Goal: Navigation & Orientation: Understand site structure

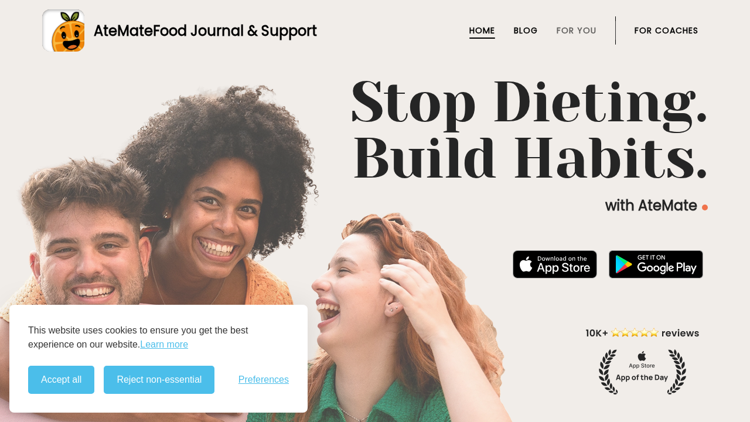
click at [526, 30] on link "Blog" at bounding box center [526, 30] width 24 height 9
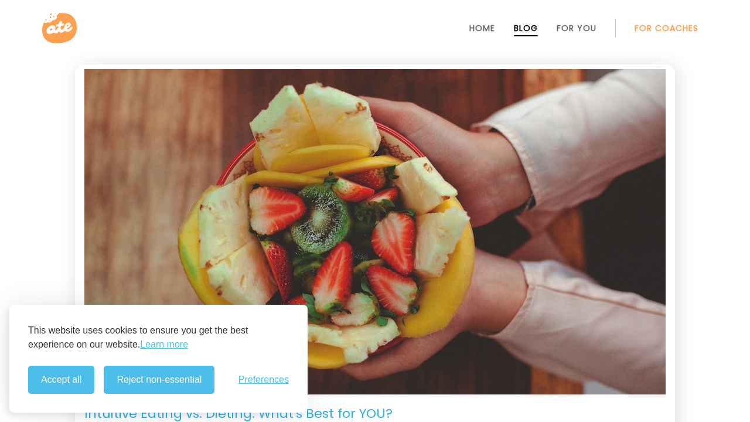
click at [666, 28] on link "For Coaches" at bounding box center [667, 27] width 64 height 9
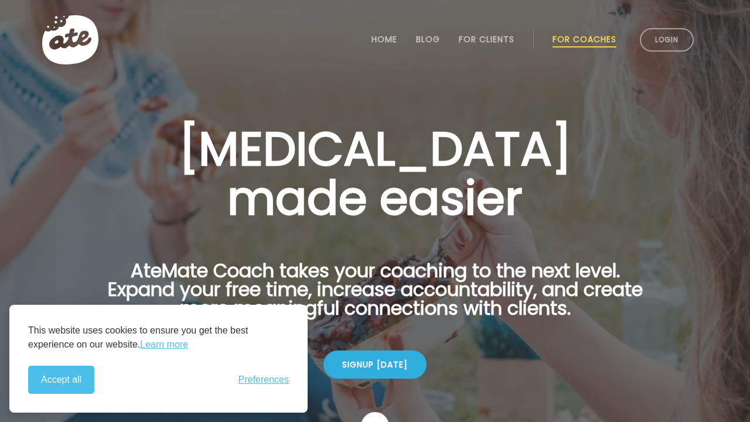
click at [375, 234] on div "Health coaching made easier AteMate Coach takes your coaching to the next level…" at bounding box center [375, 235] width 600 height 298
click at [375, 40] on link "Home" at bounding box center [385, 39] width 26 height 9
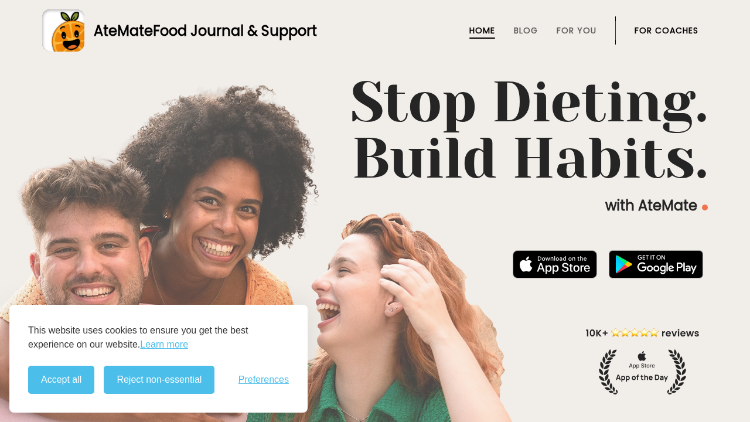
click at [666, 30] on link "For Coaches" at bounding box center [667, 30] width 64 height 9
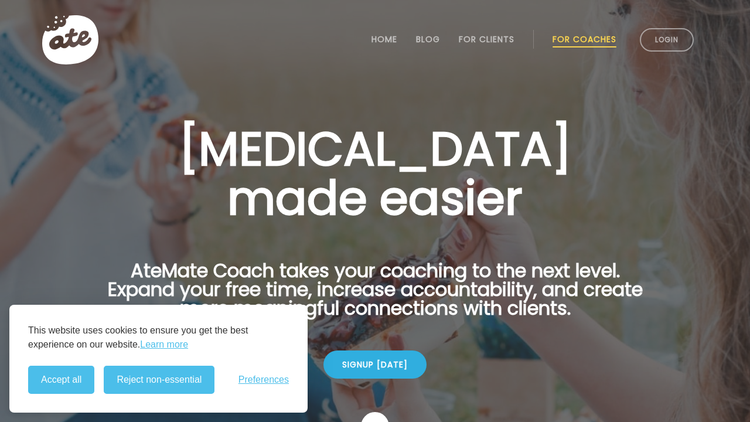
click at [158, 359] on div "This website uses cookies to ensure you get the best experience on our website.…" at bounding box center [158, 359] width 298 height 108
click at [159, 380] on button "Reject non-essential" at bounding box center [159, 380] width 111 height 28
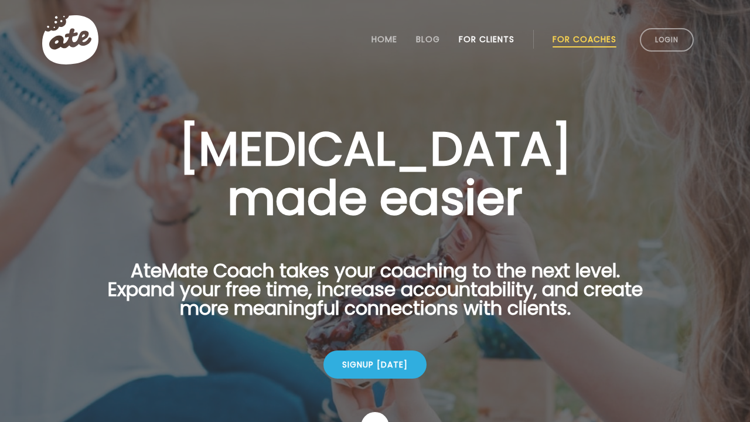
click at [486, 39] on link "For Clients" at bounding box center [487, 39] width 56 height 9
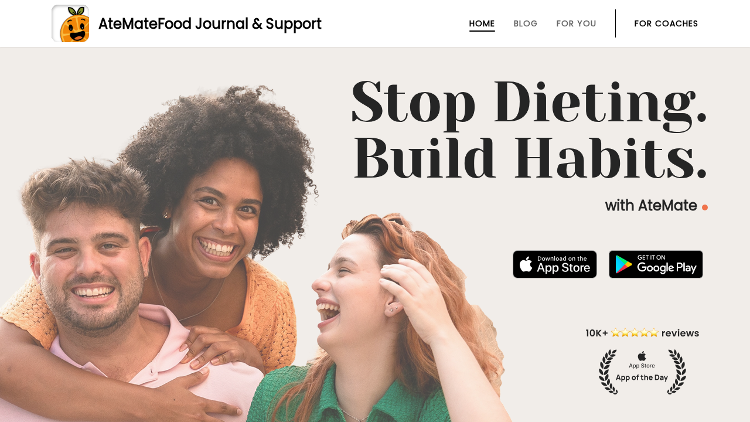
scroll to position [469, 0]
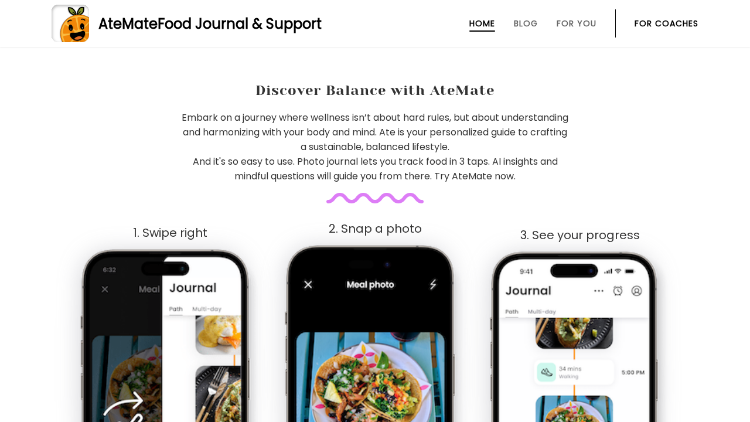
click at [375, 23] on link "AteMate Food Journal & Support" at bounding box center [375, 24] width 647 height 38
click at [482, 23] on link "Home" at bounding box center [482, 23] width 26 height 9
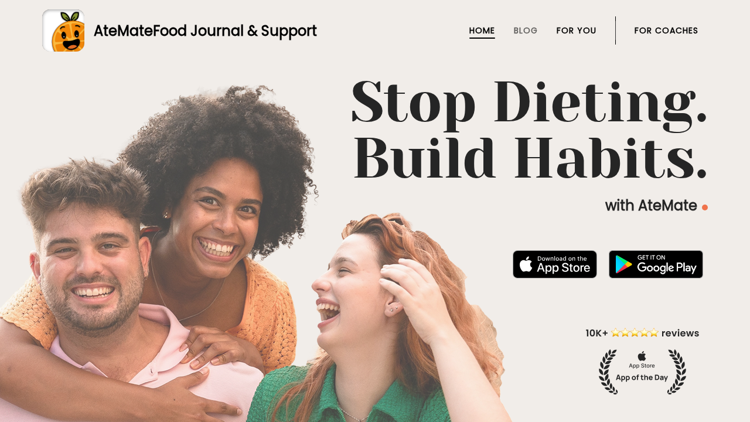
click at [577, 30] on link "For You" at bounding box center [577, 30] width 40 height 9
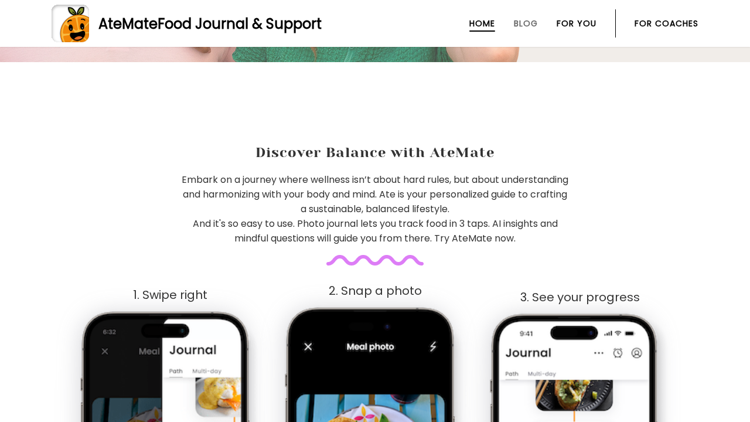
scroll to position [407, 0]
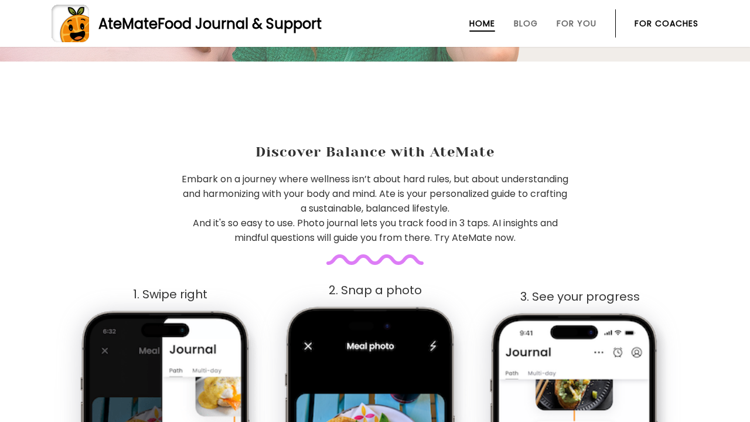
click at [666, 23] on link "For Coaches" at bounding box center [667, 23] width 64 height 9
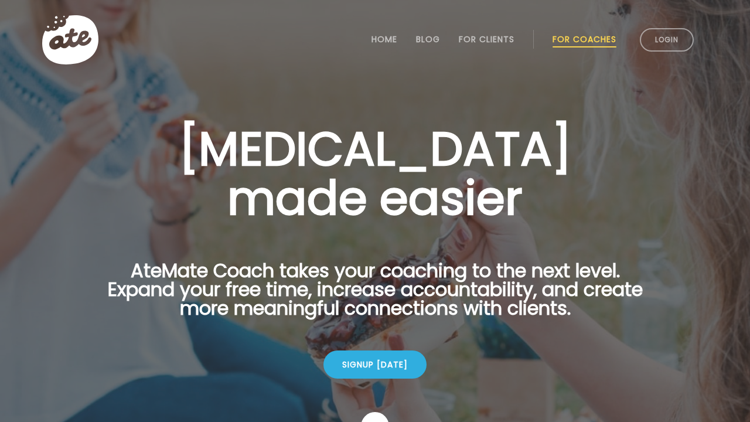
click at [584, 39] on link "For Coaches" at bounding box center [585, 39] width 64 height 9
click at [486, 39] on link "For Clients" at bounding box center [487, 39] width 56 height 9
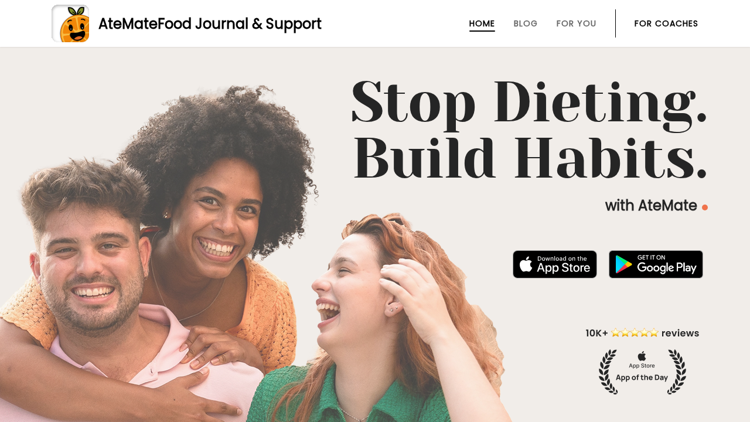
scroll to position [469, 0]
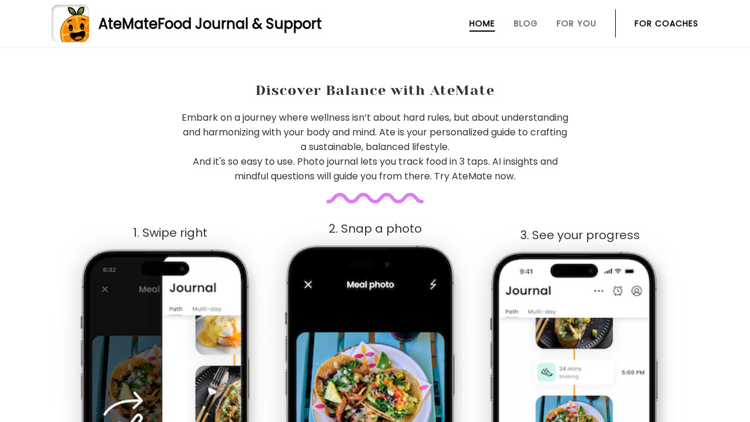
click at [375, 156] on span "And it's so easy to use. Photo journal lets you track food in 3 taps. AI insigh…" at bounding box center [375, 169] width 365 height 28
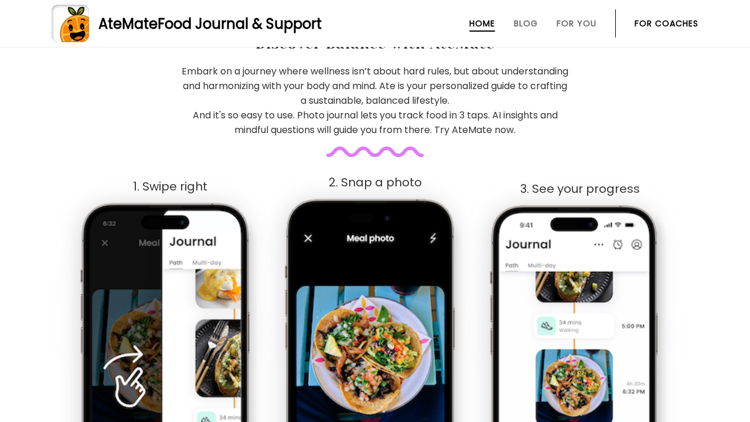
click at [375, 377] on img at bounding box center [375, 377] width 182 height 362
click at [580, 380] on img at bounding box center [580, 381] width 182 height 356
click at [580, 372] on img at bounding box center [580, 381] width 182 height 356
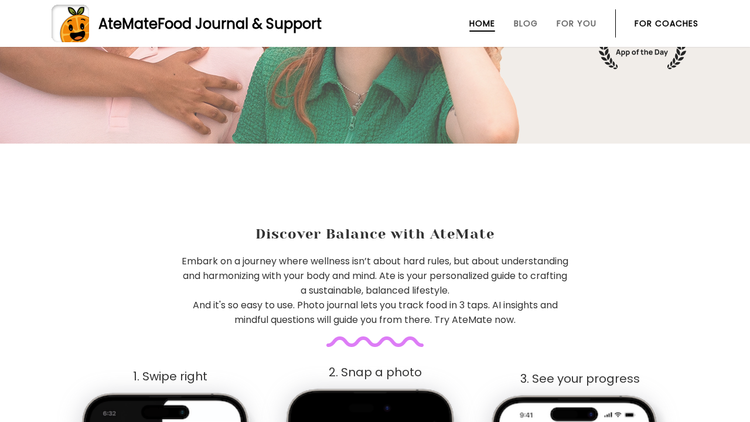
click at [375, 23] on link "AteMate Food Journal & Support" at bounding box center [375, 24] width 647 height 38
